Goal: Information Seeking & Learning: Learn about a topic

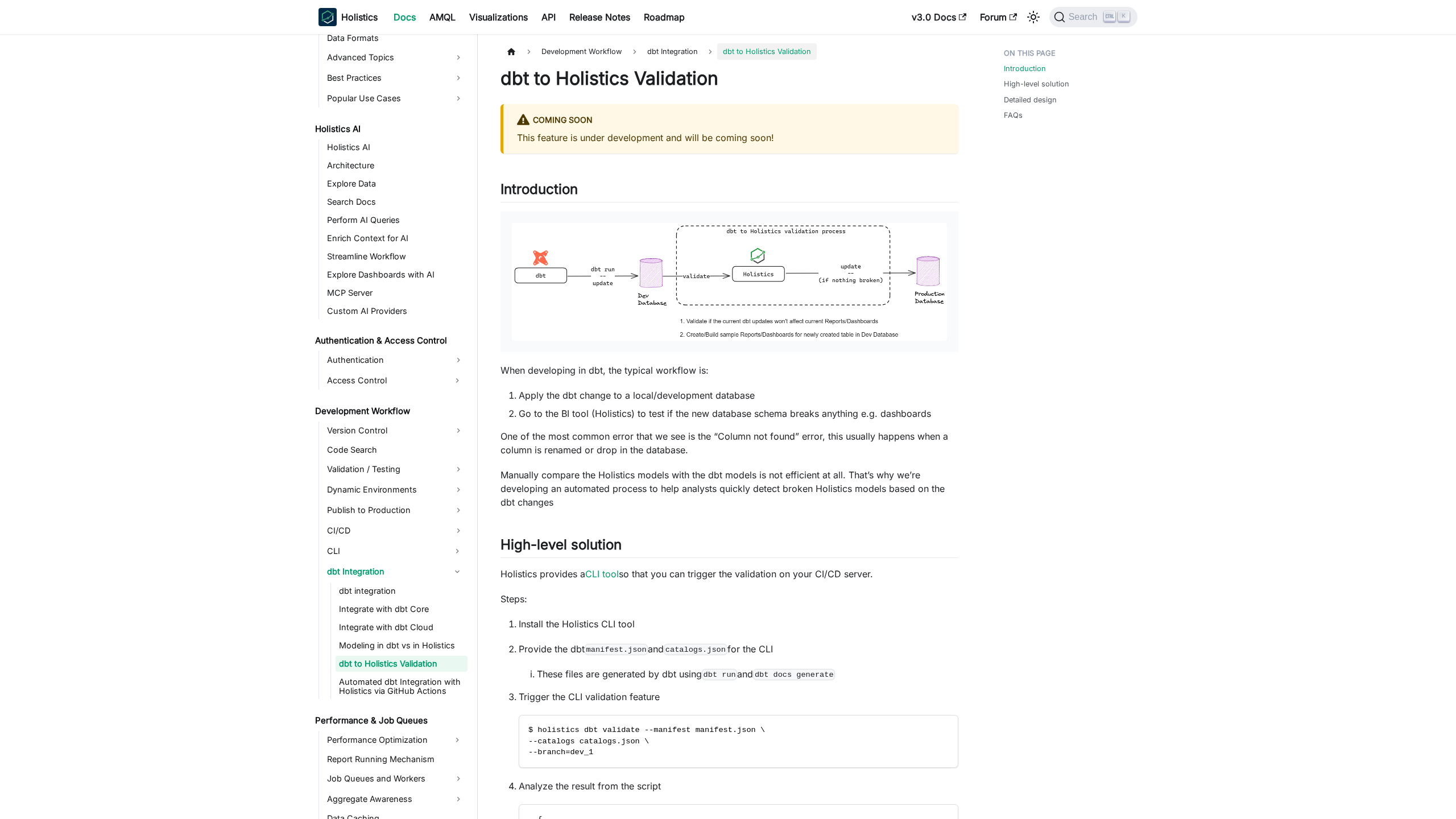
scroll to position [510, 0]
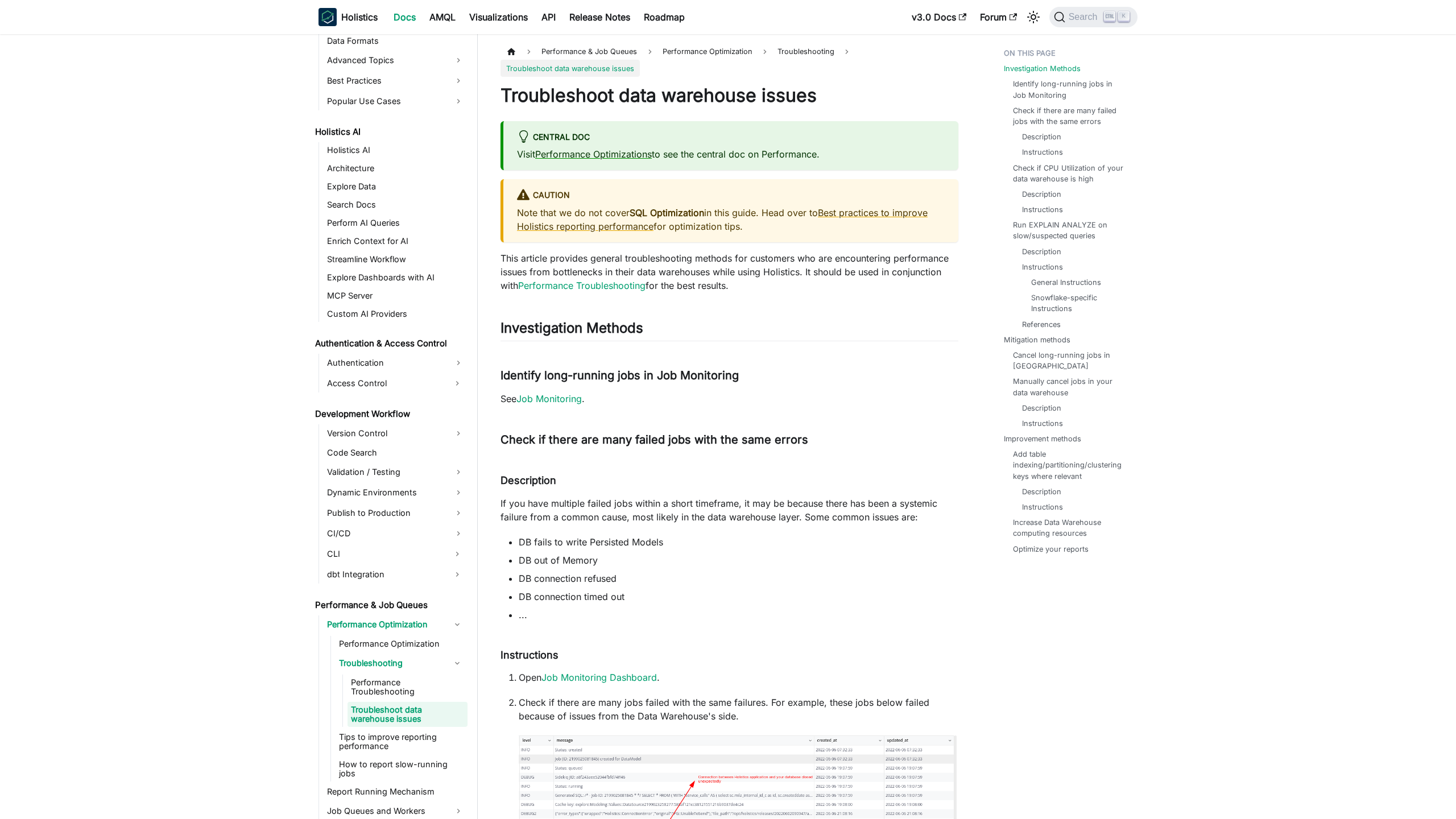
scroll to position [562, 0]
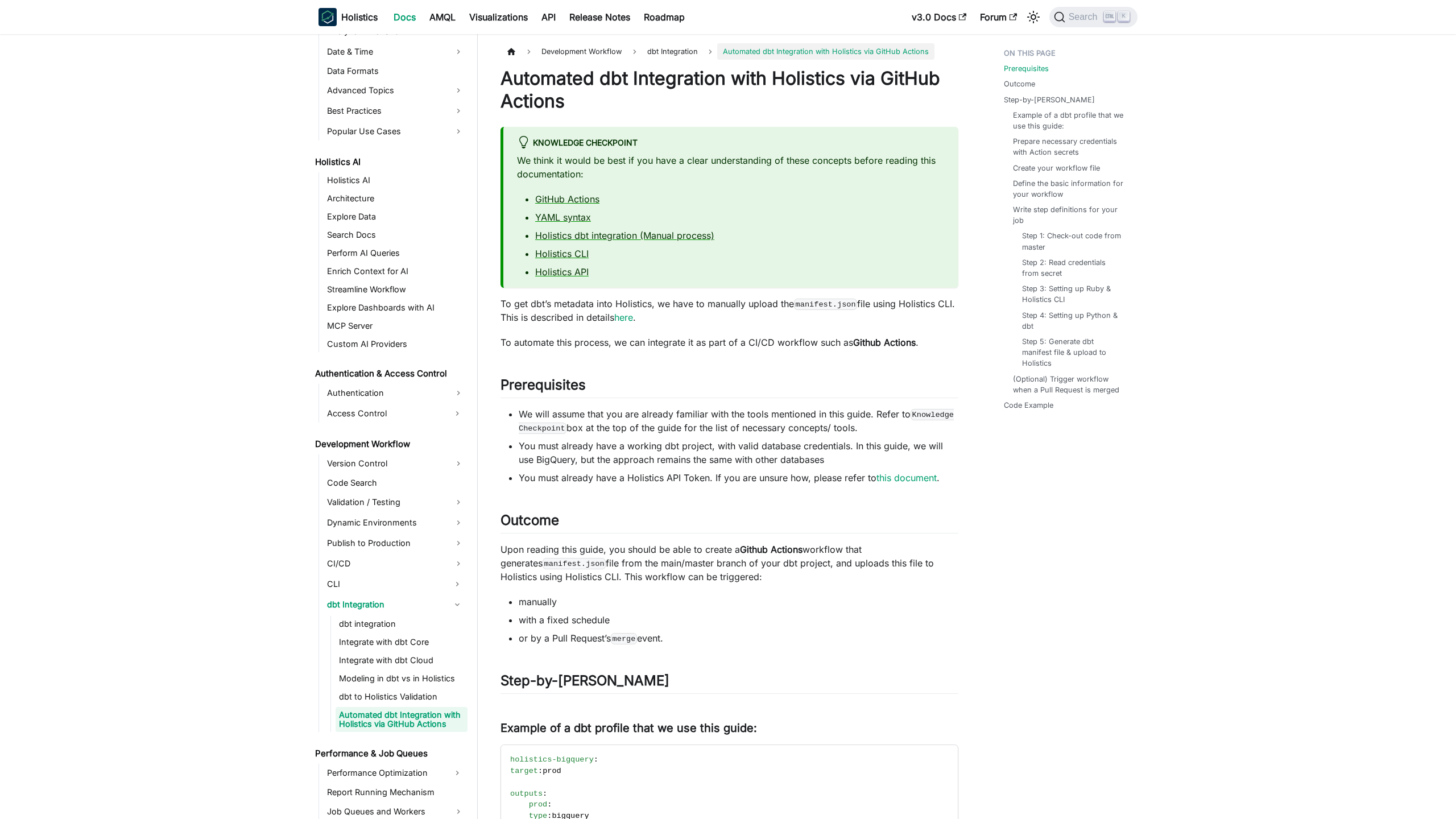
scroll to position [537, 0]
